Goal: Task Accomplishment & Management: Manage account settings

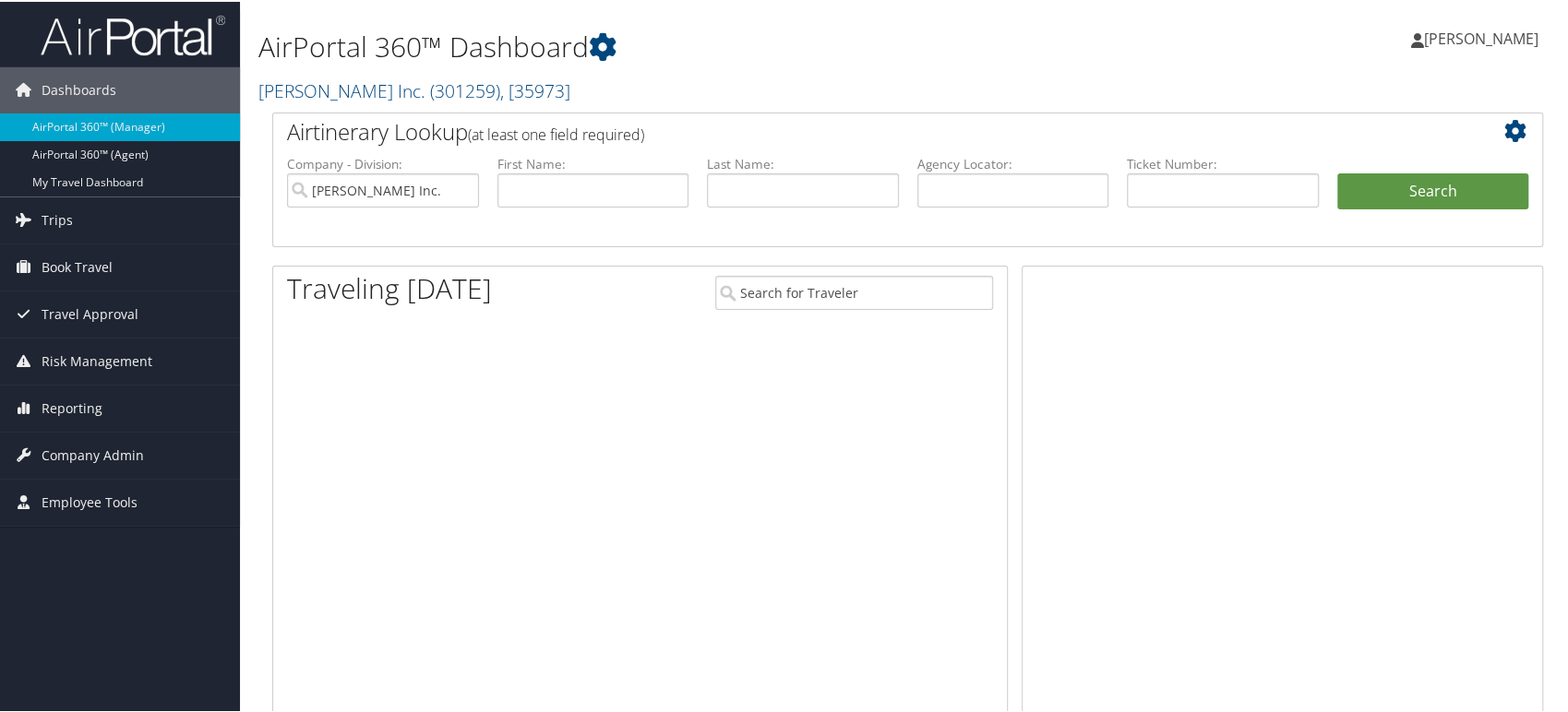
click at [430, 82] on span "( 301259 )" at bounding box center [466, 89] width 70 height 25
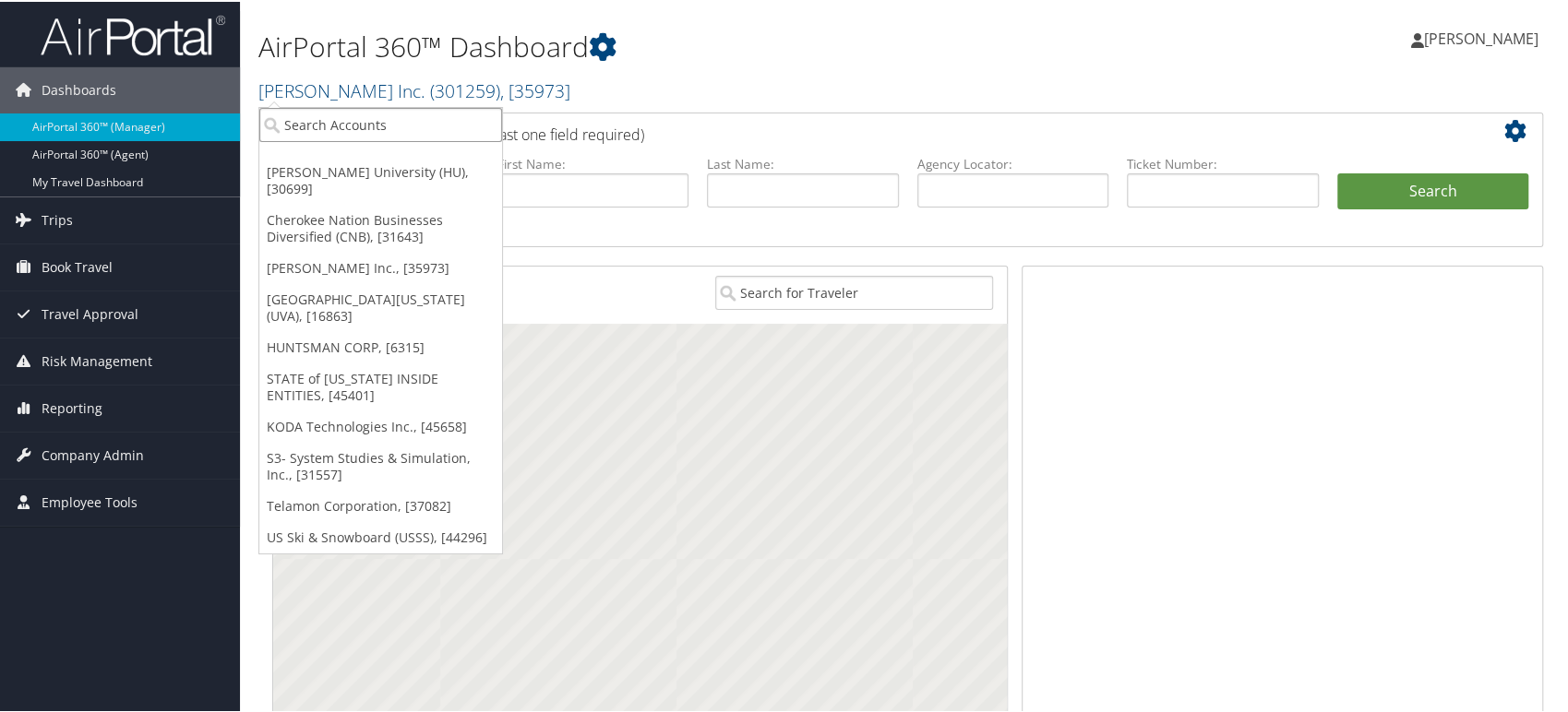
click at [392, 123] on input "search" at bounding box center [380, 123] width 243 height 34
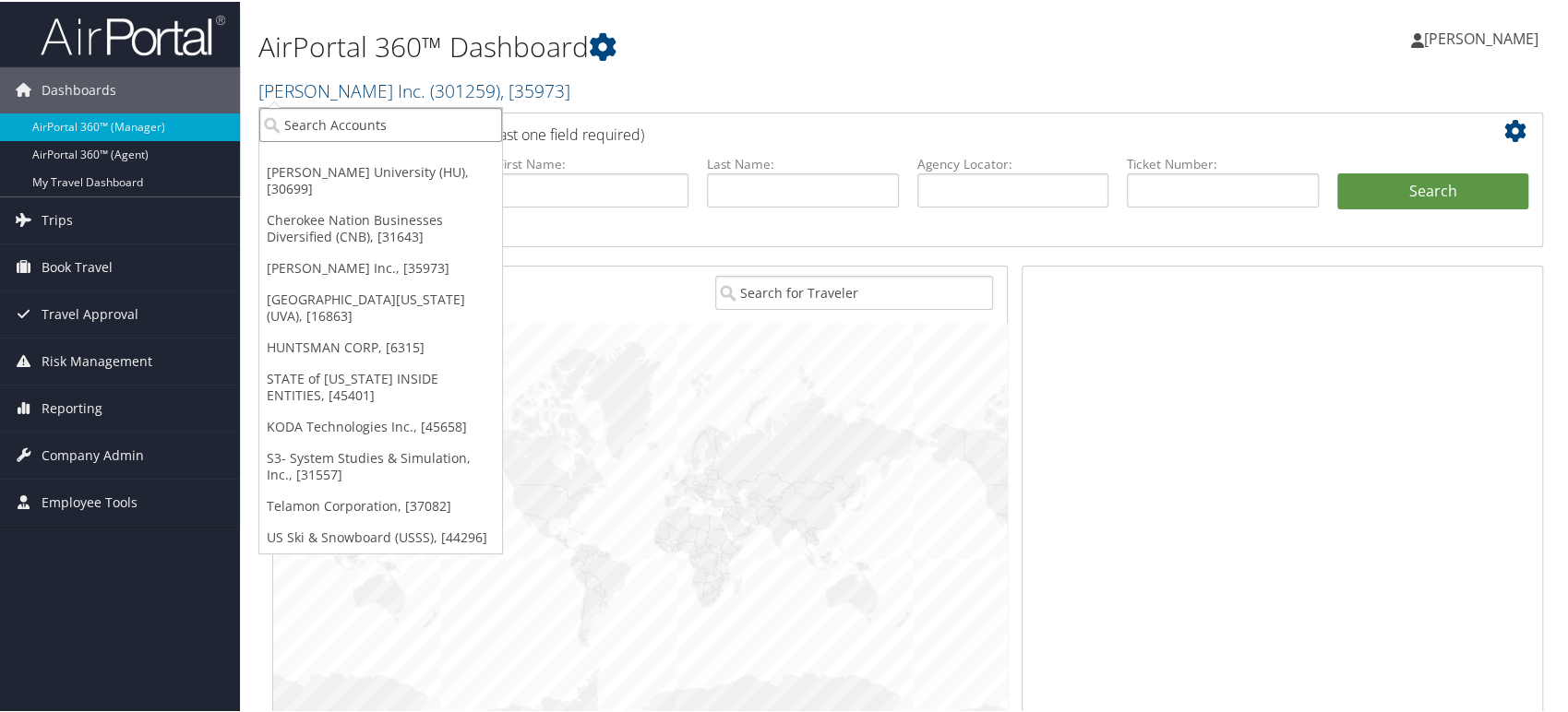
paste input "1850"
type input "1850"
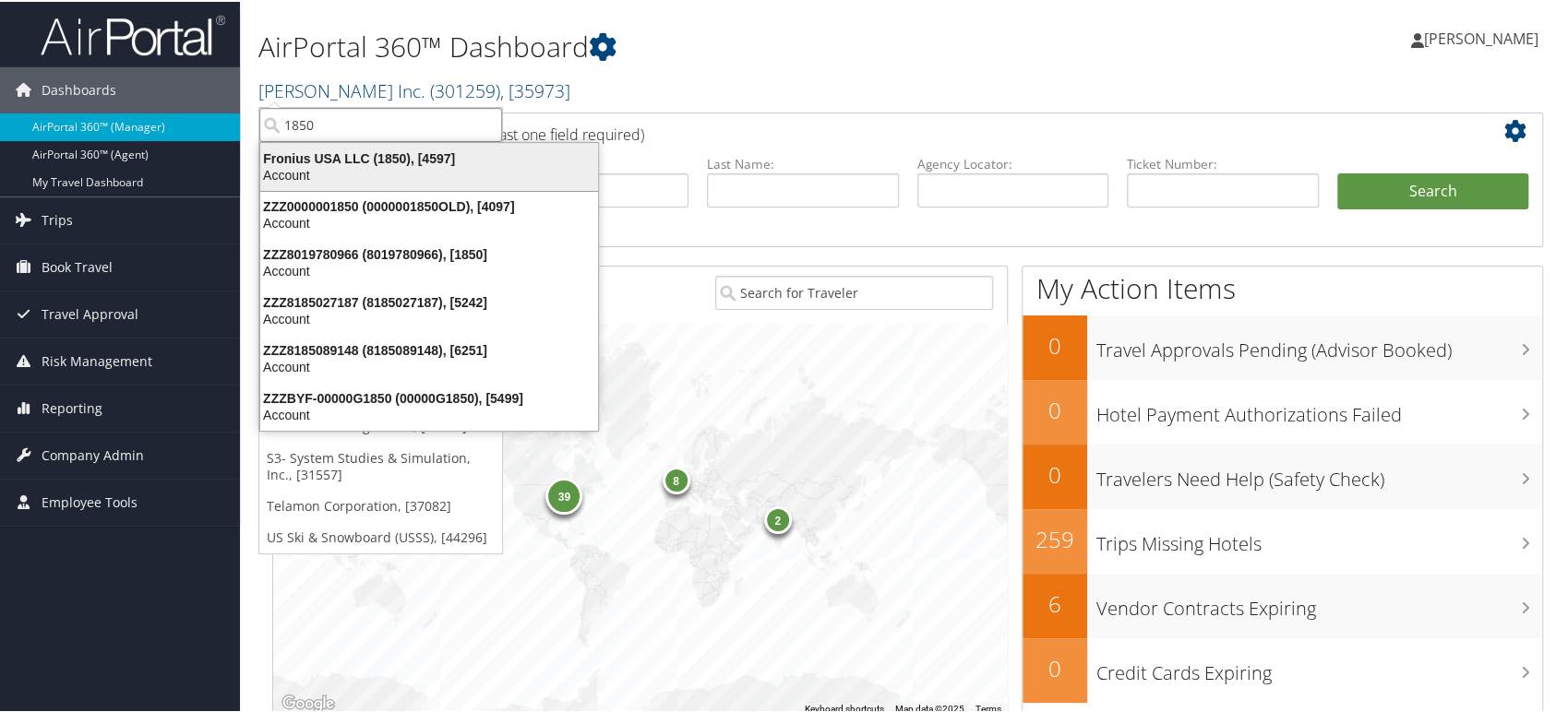
click at [355, 166] on div "Account" at bounding box center [429, 173] width 360 height 16
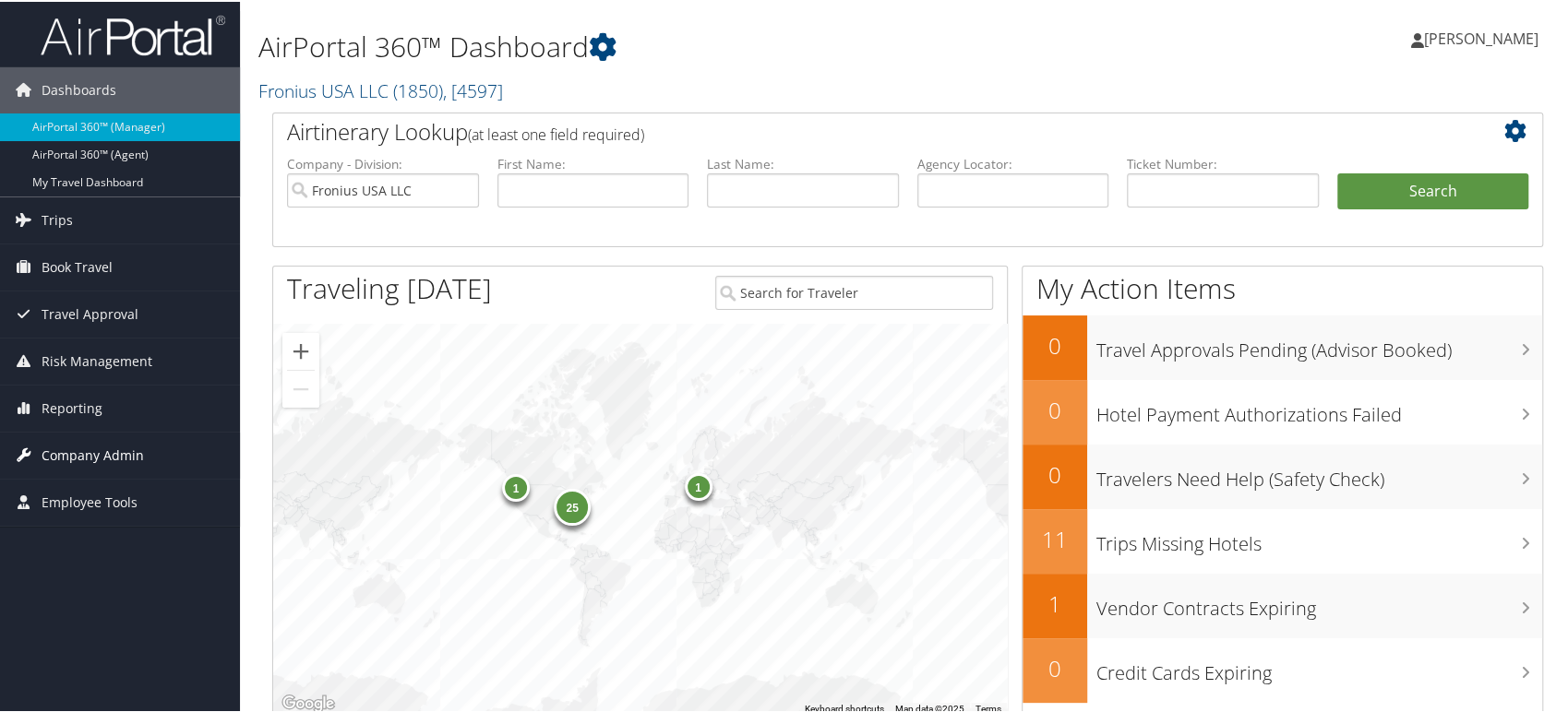
click at [106, 448] on span "Company Admin" at bounding box center [93, 454] width 103 height 46
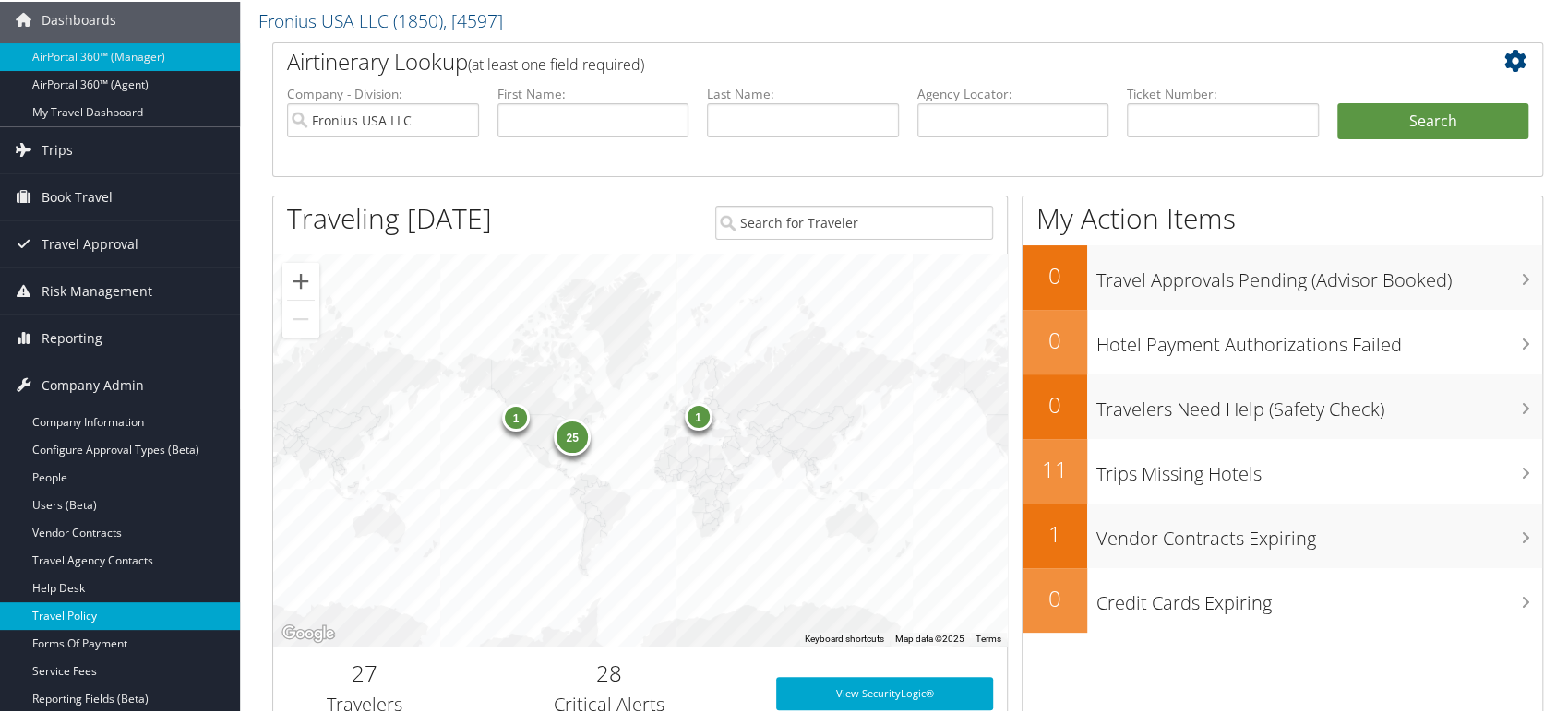
scroll to position [205, 0]
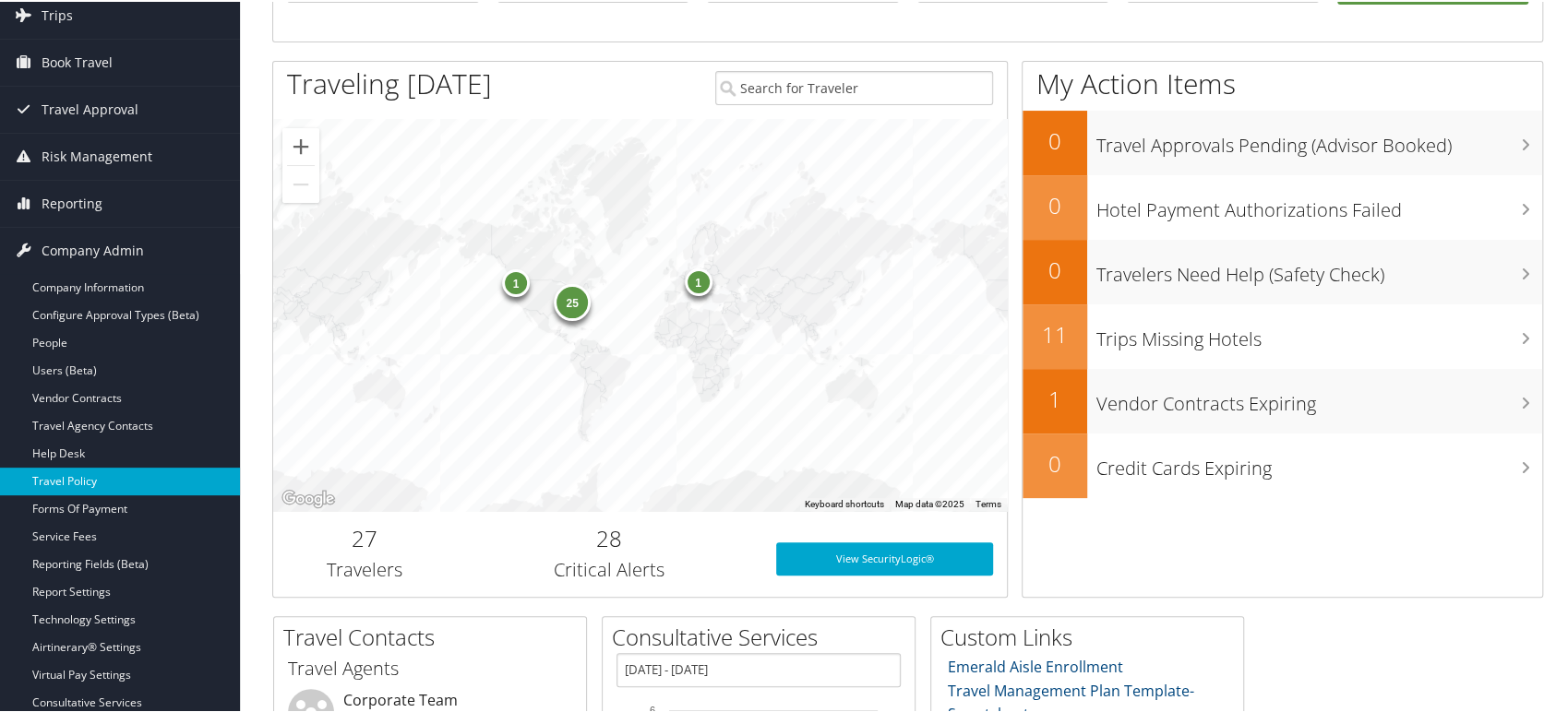
click at [104, 484] on link "Travel Policy" at bounding box center [120, 480] width 240 height 28
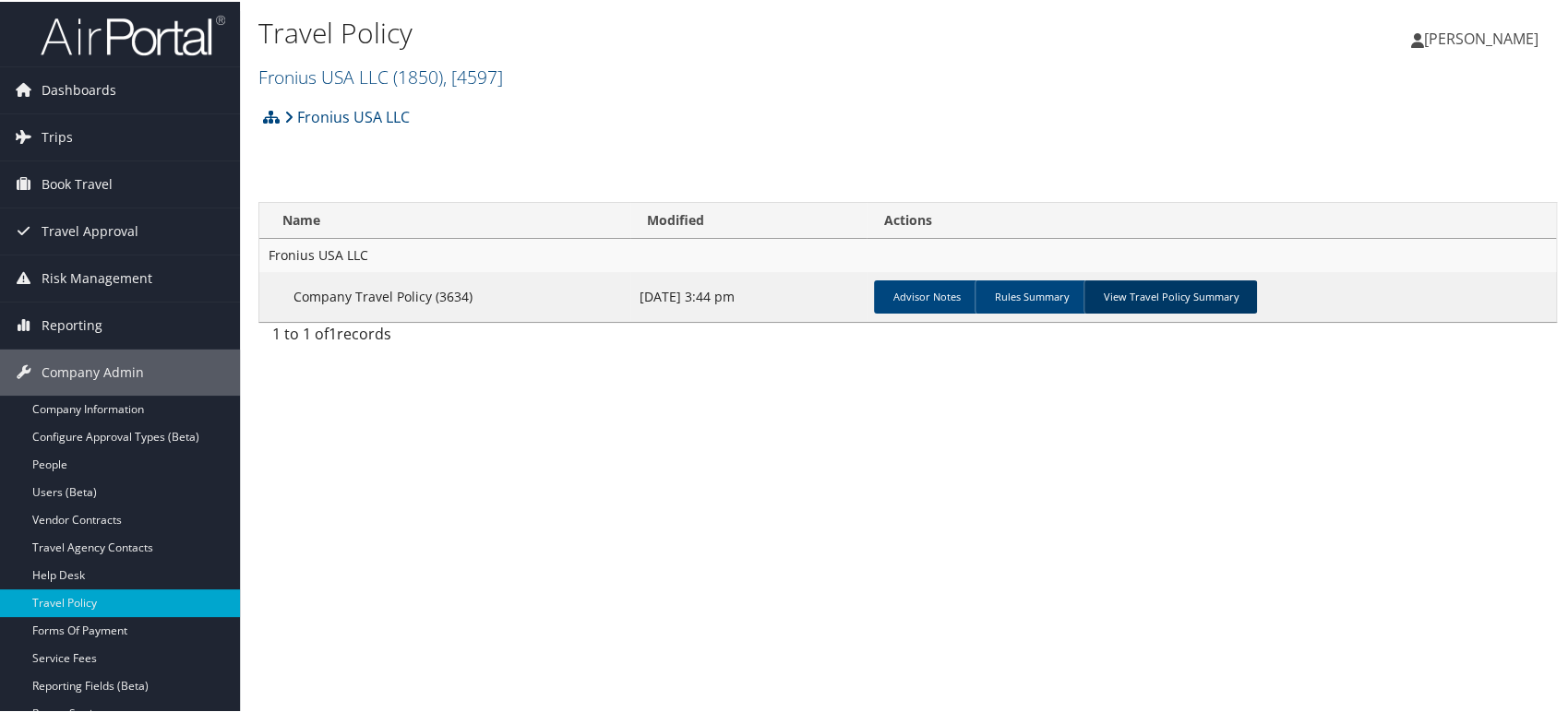
click at [1160, 299] on link "View Travel Policy Summary" at bounding box center [1170, 295] width 173 height 33
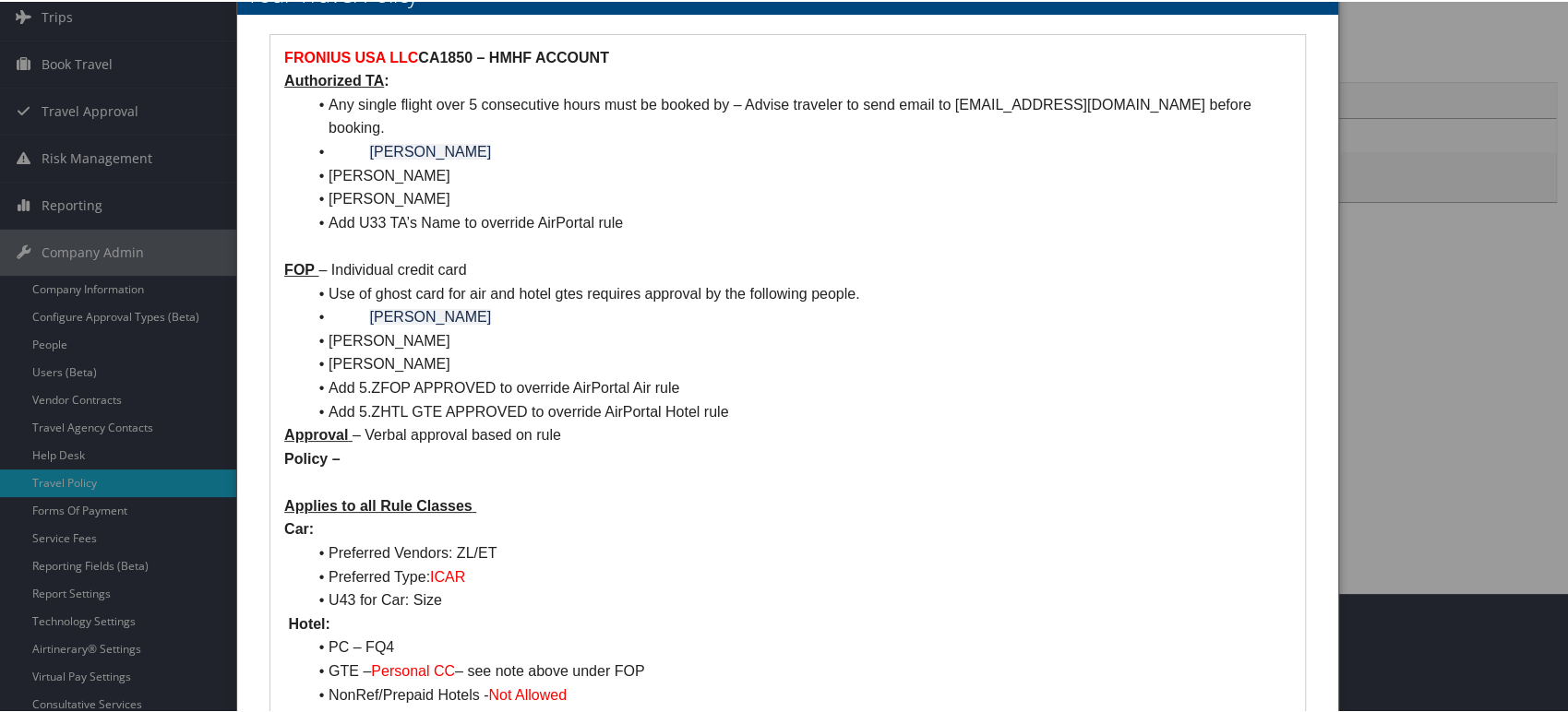
scroll to position [17, 0]
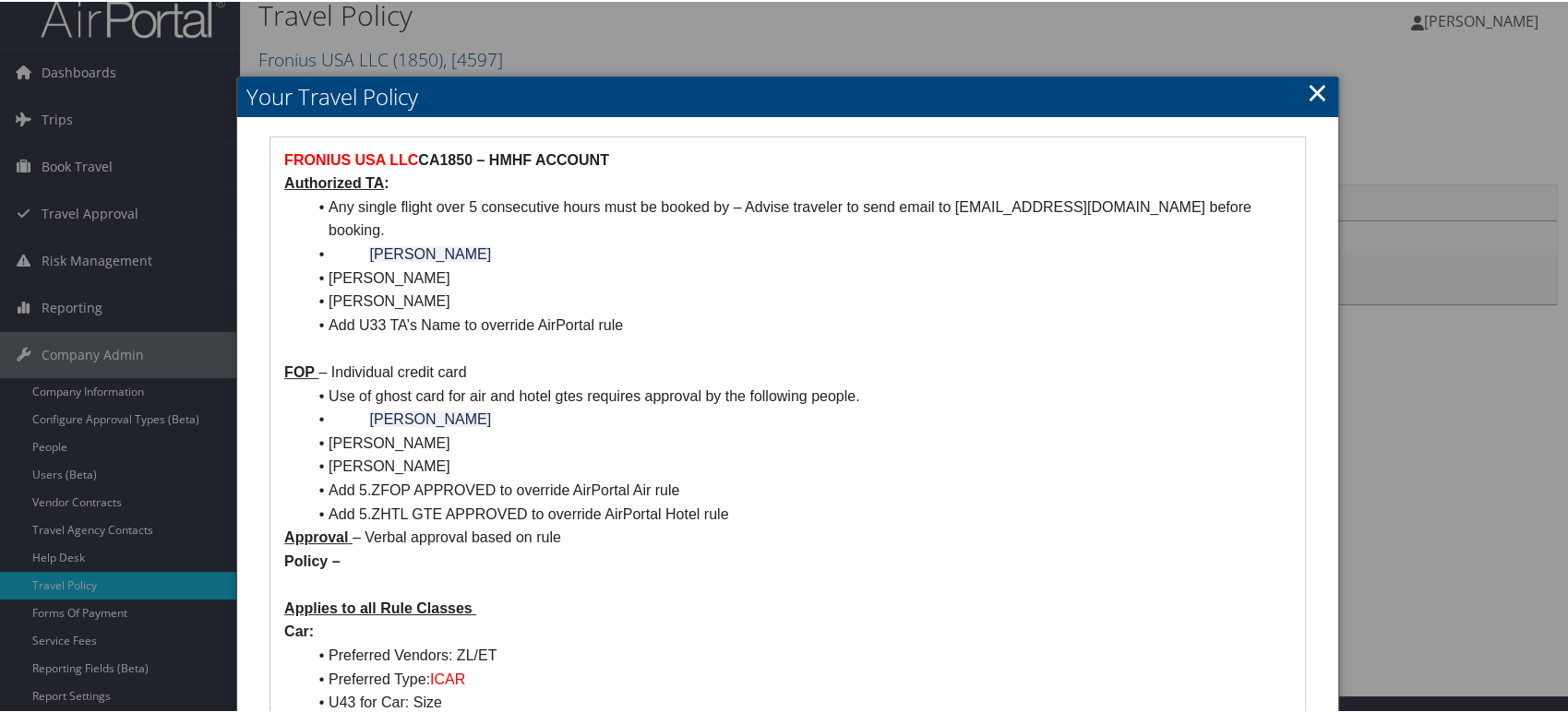
click at [1310, 95] on link "×" at bounding box center [1318, 90] width 21 height 37
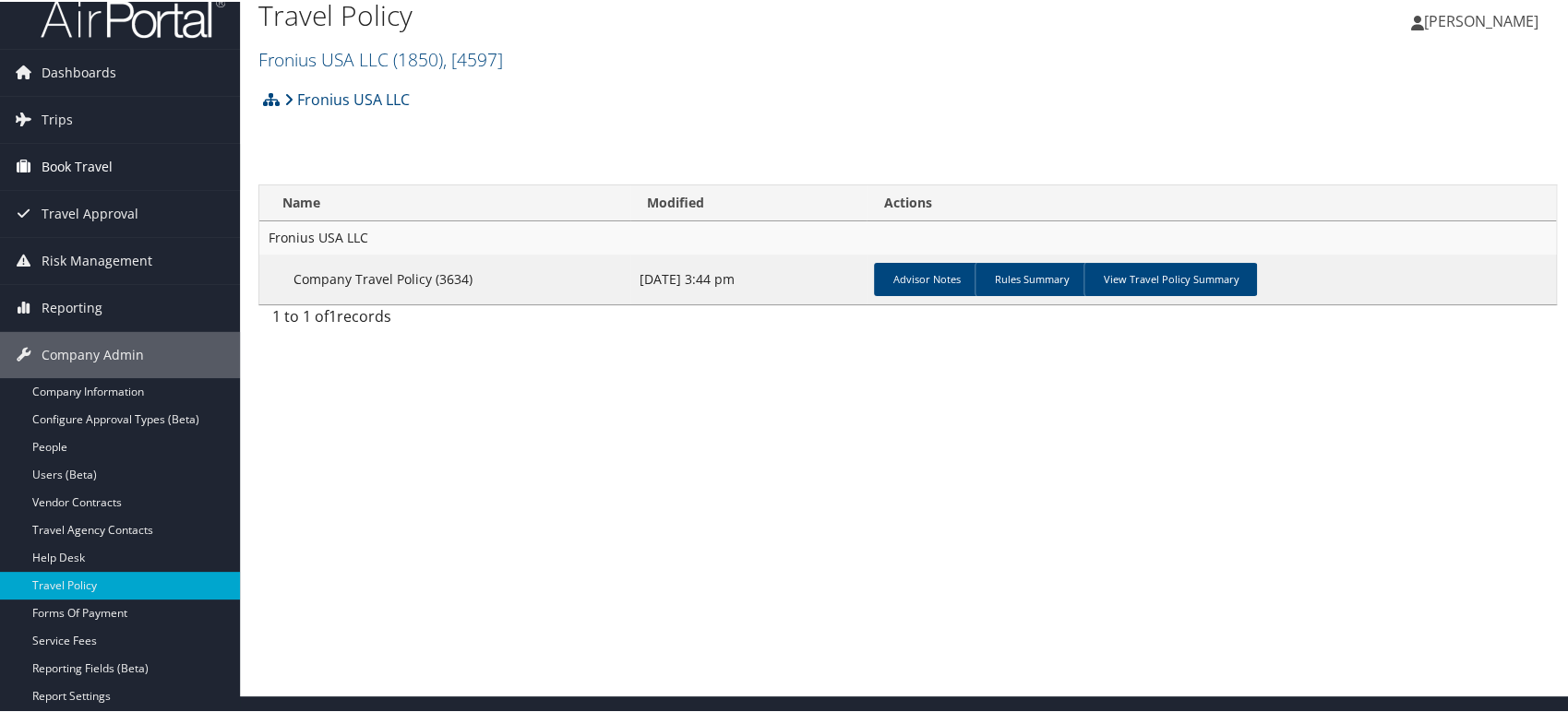
scroll to position [0, 0]
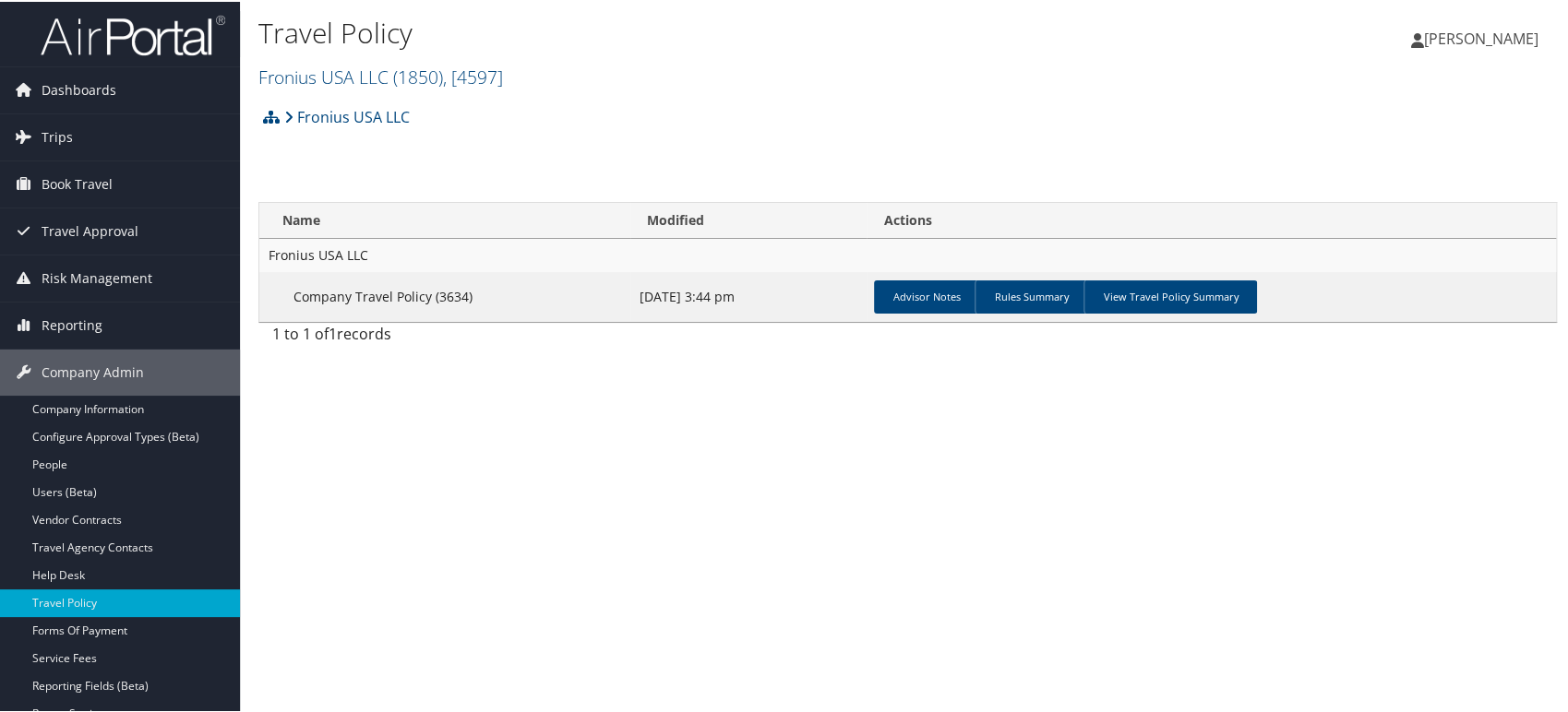
click at [141, 44] on img at bounding box center [133, 34] width 185 height 44
